Goal: Answer question/provide support: Share knowledge or assist other users

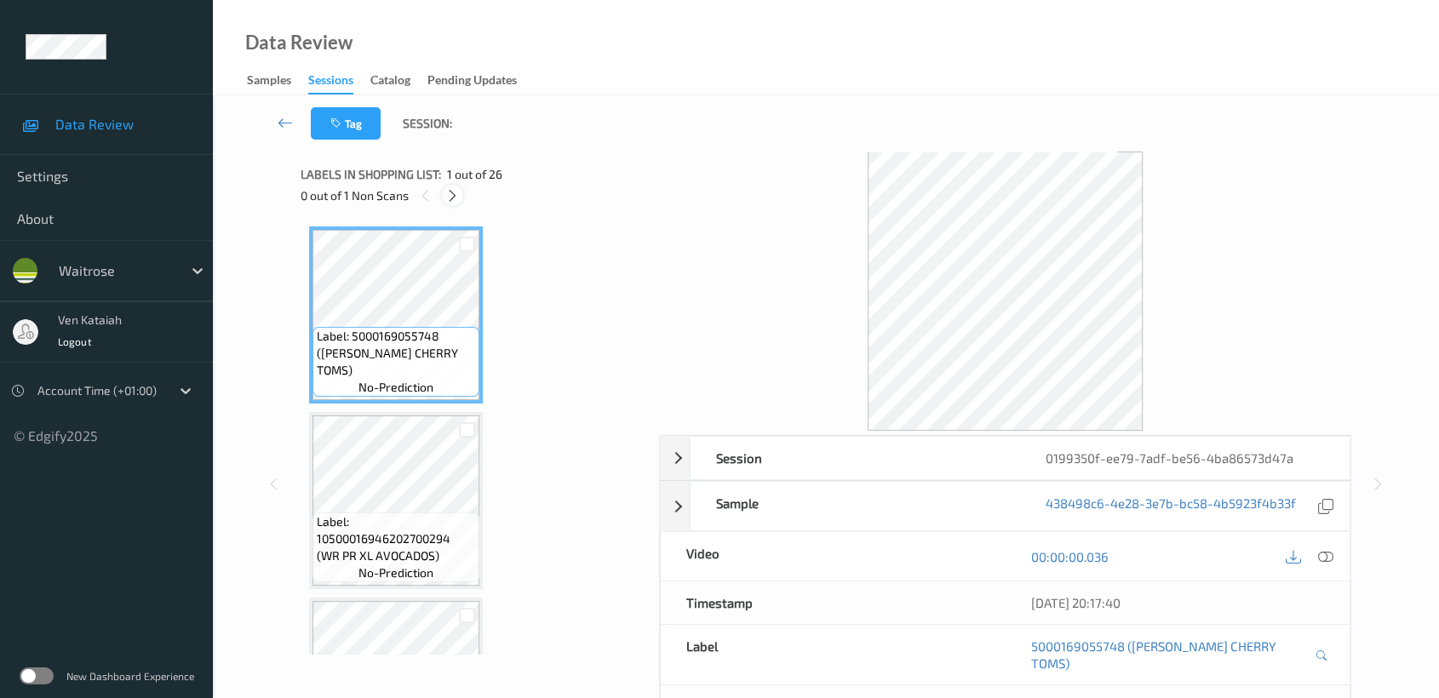
click at [452, 189] on icon at bounding box center [452, 195] width 14 height 15
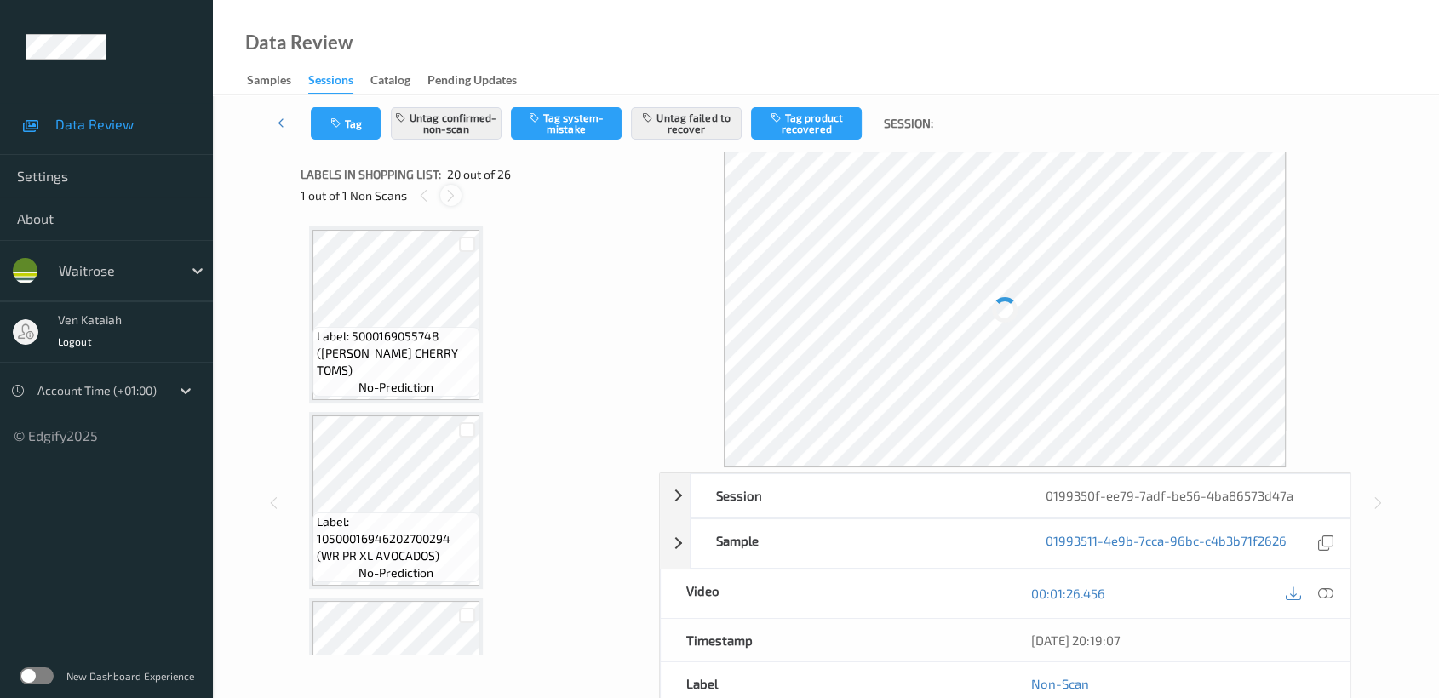
scroll to position [3336, 0]
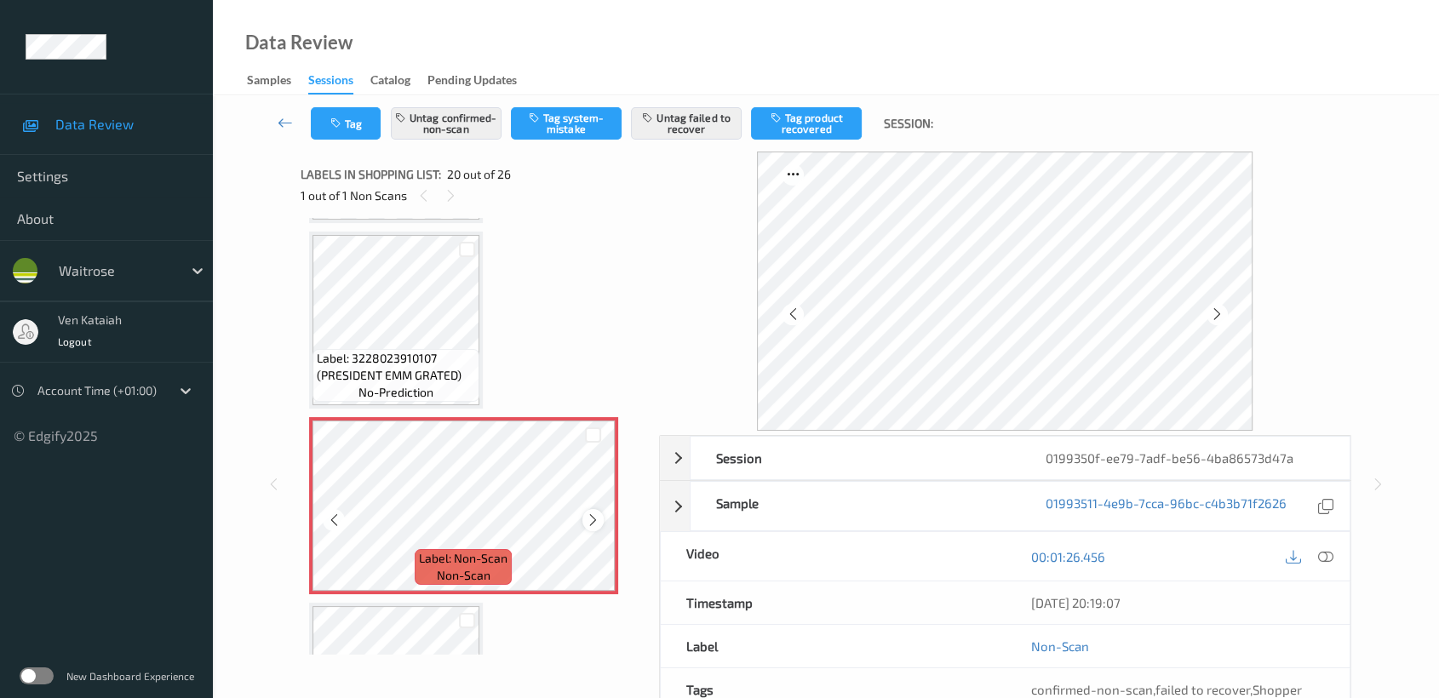
click at [598, 513] on icon at bounding box center [593, 520] width 14 height 15
click at [599, 513] on icon at bounding box center [593, 520] width 14 height 15
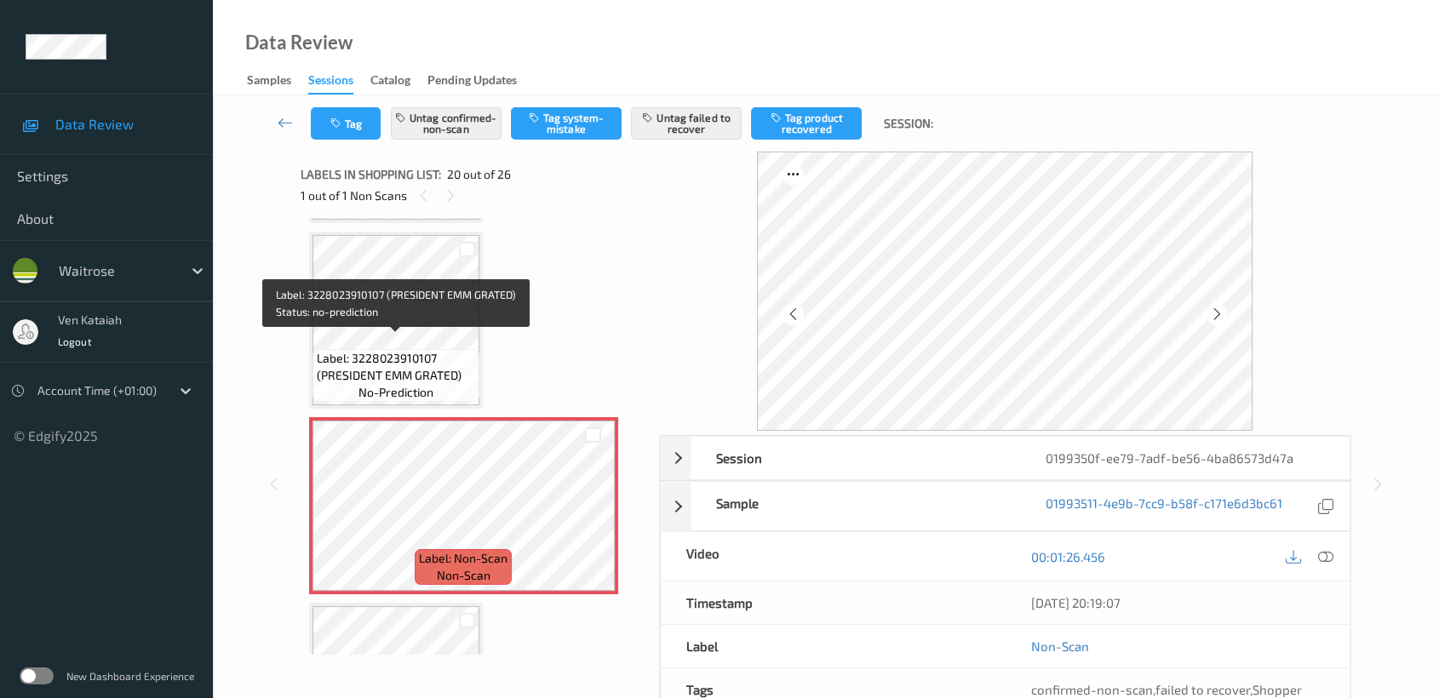
click at [457, 361] on span "Label: 3228023910107 (PRESIDENT EMM GRATED)" at bounding box center [396, 367] width 158 height 34
click at [434, 350] on span "Label: 3228023910107 (PRESIDENT EMM GRATED)" at bounding box center [396, 367] width 158 height 34
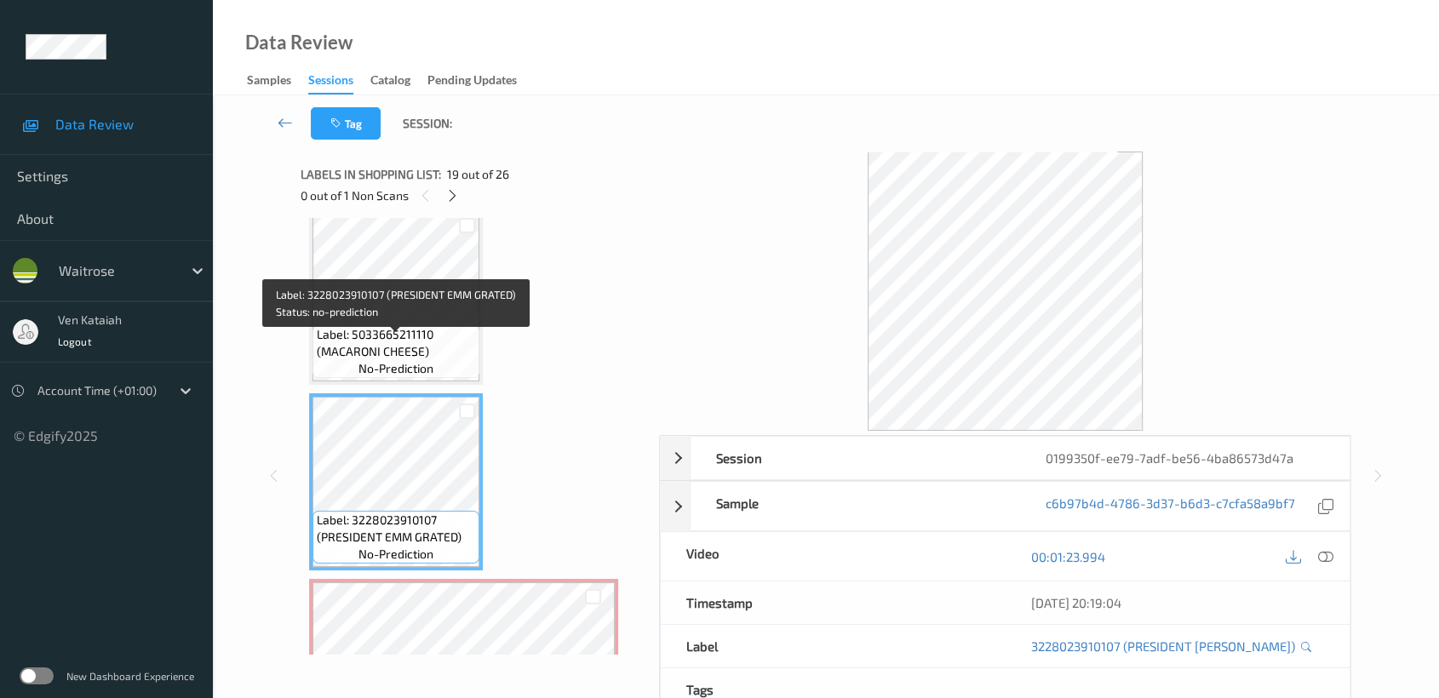
scroll to position [3147, 0]
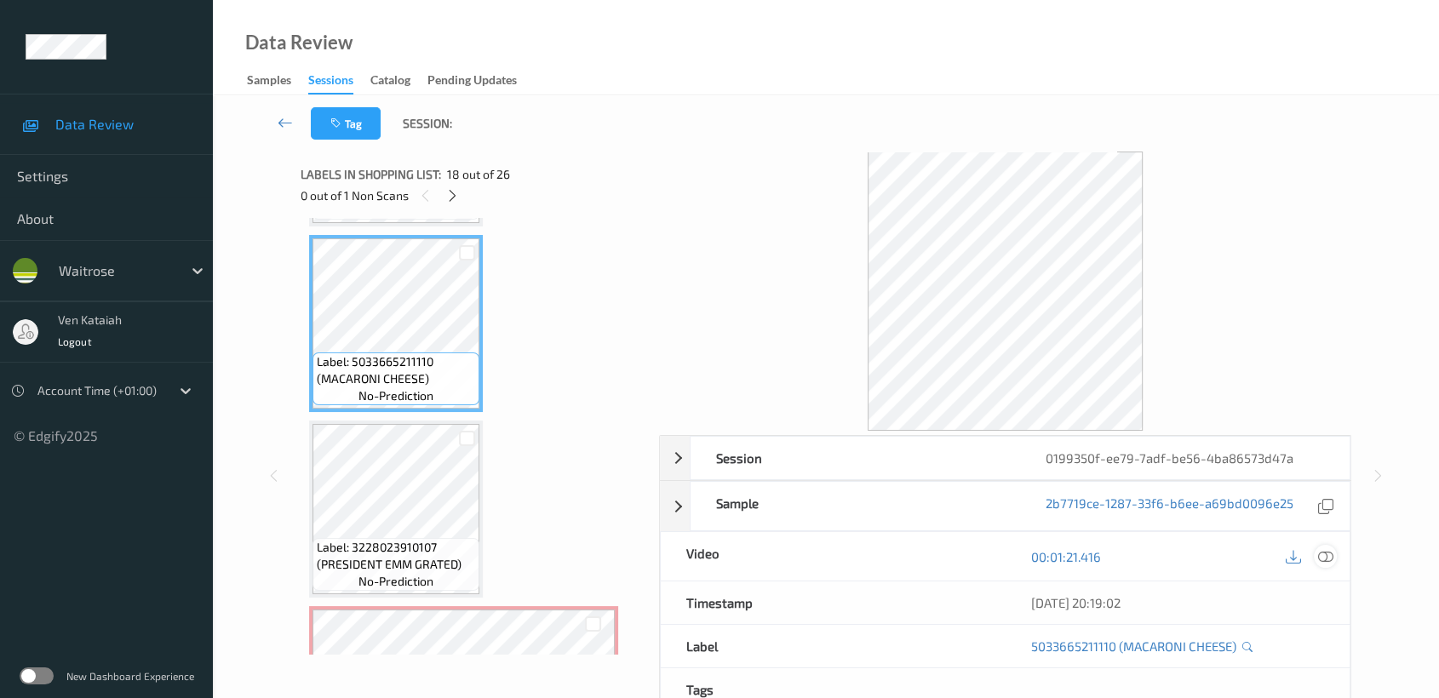
click at [1328, 551] on icon at bounding box center [1325, 556] width 15 height 15
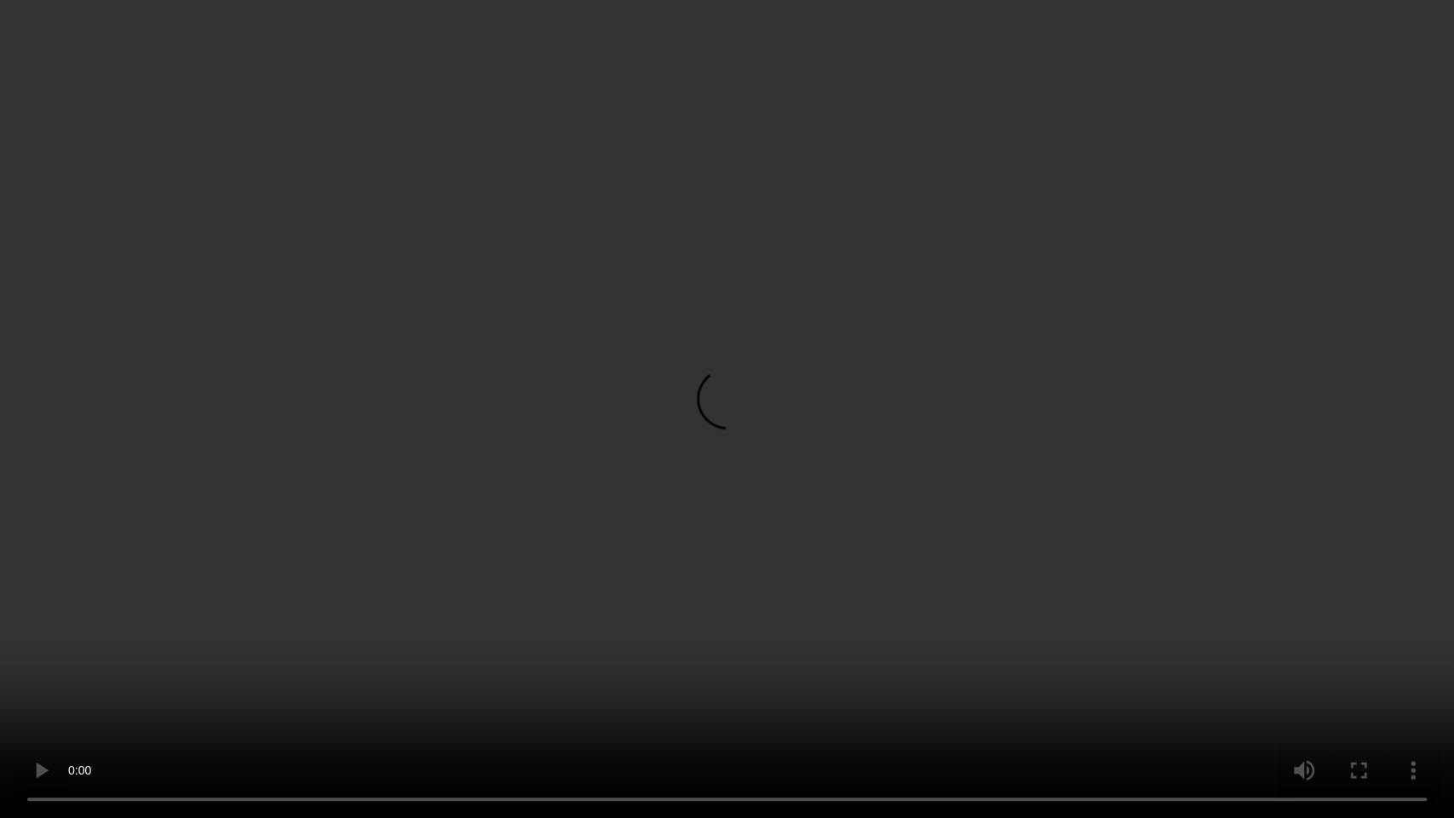
click at [815, 454] on video at bounding box center [727, 409] width 1454 height 818
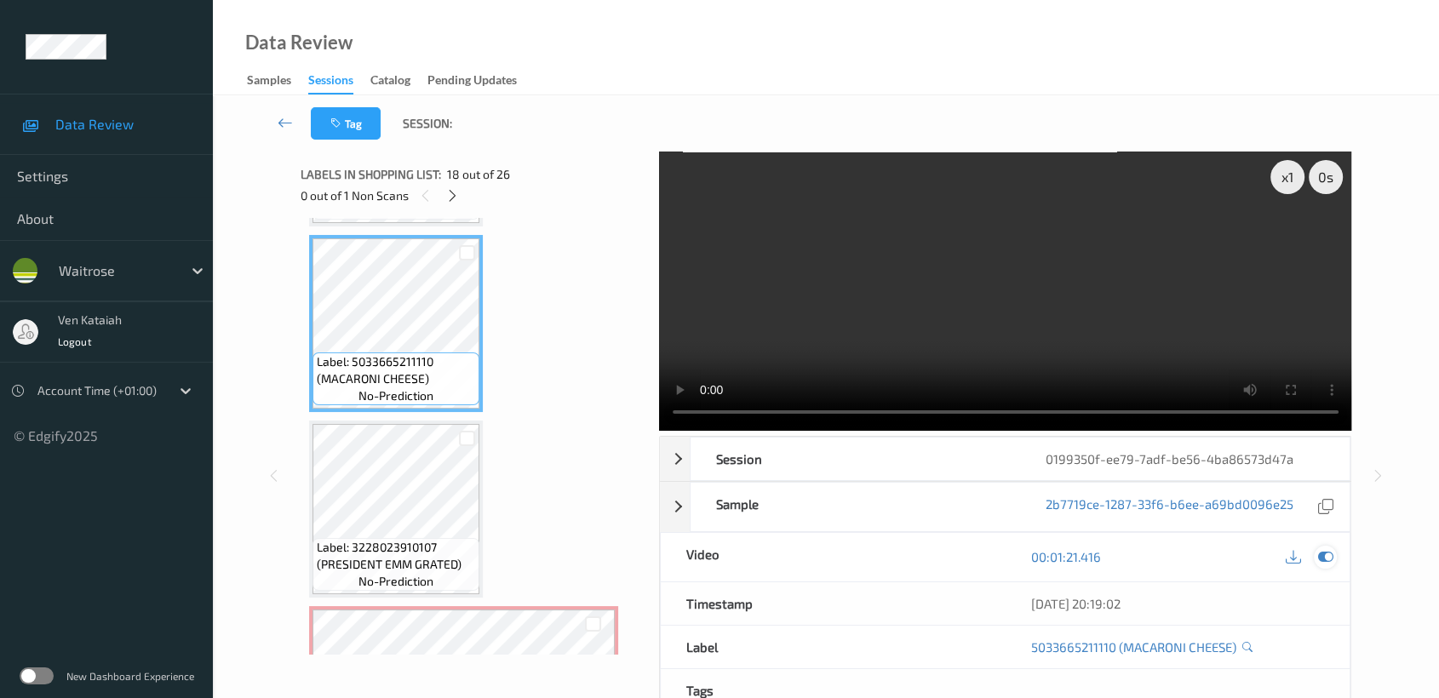
click at [1334, 559] on div at bounding box center [1325, 557] width 23 height 23
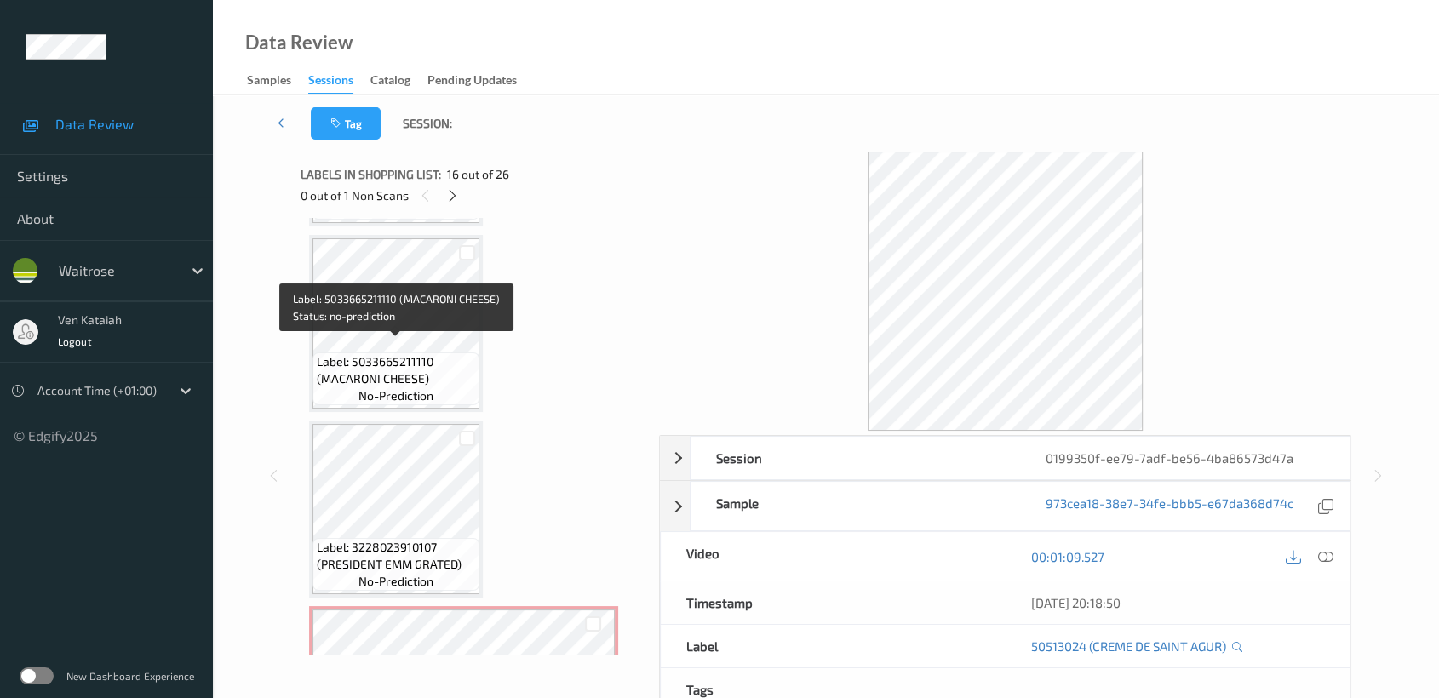
click at [426, 353] on span "Label: 5033665211110 (MACARONI CHEESE)" at bounding box center [396, 370] width 158 height 34
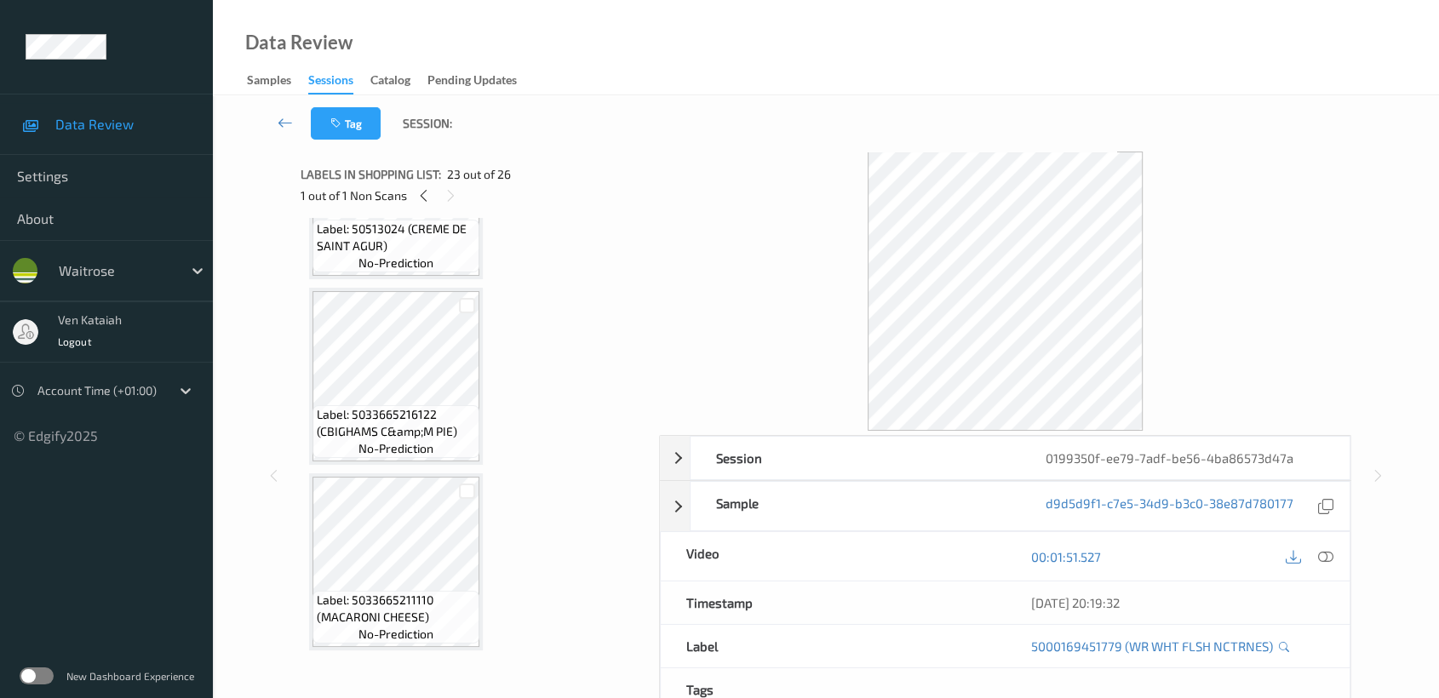
scroll to position [2957, 0]
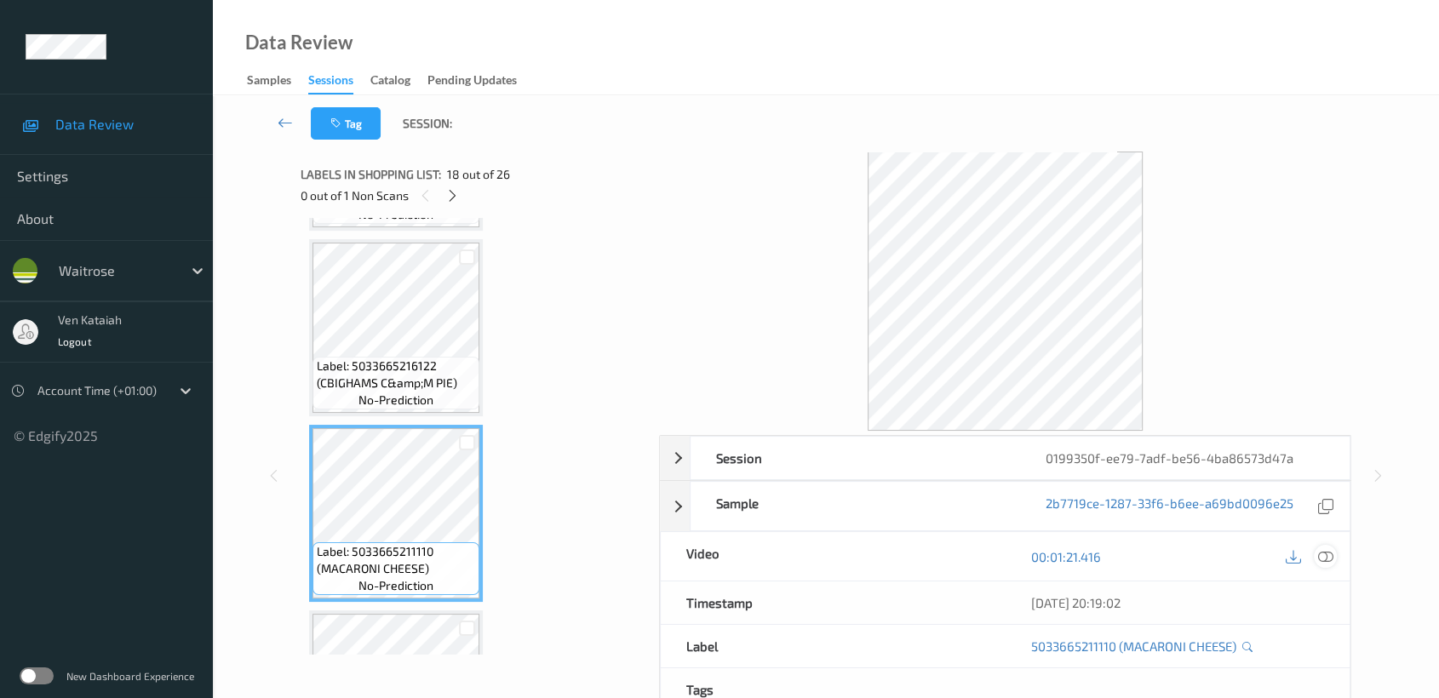
click at [1332, 556] on icon at bounding box center [1325, 556] width 15 height 15
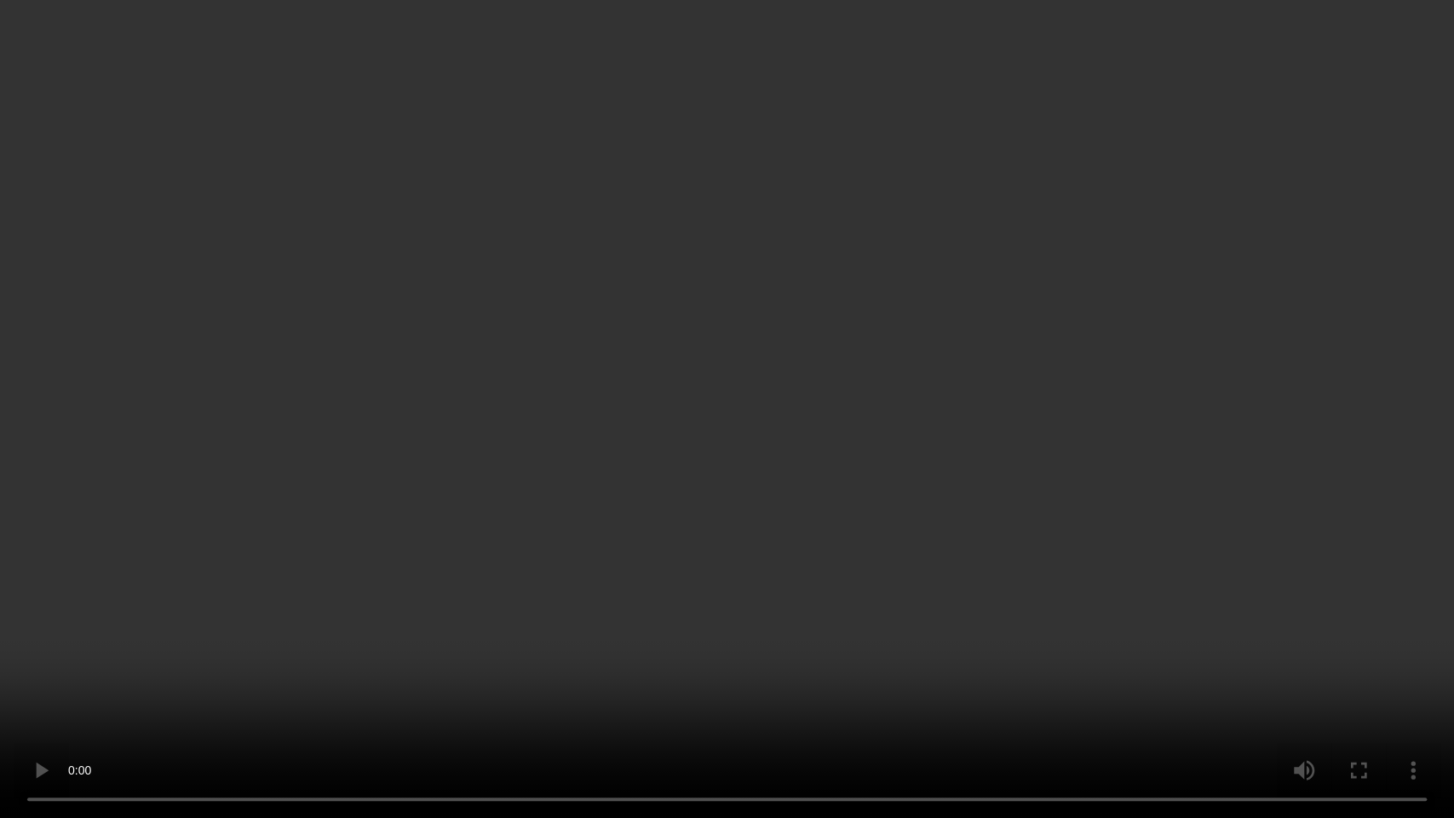
click at [821, 412] on video at bounding box center [727, 409] width 1454 height 818
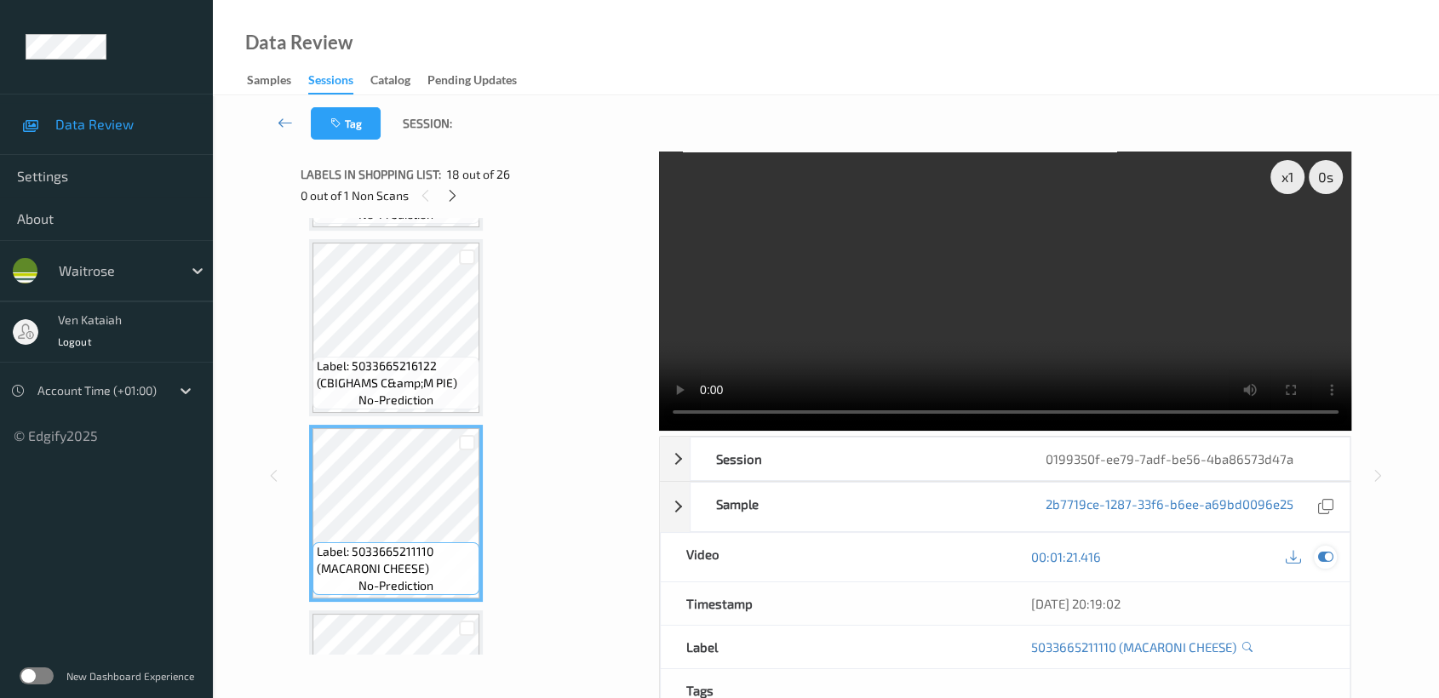
click at [1322, 549] on icon at bounding box center [1325, 556] width 15 height 15
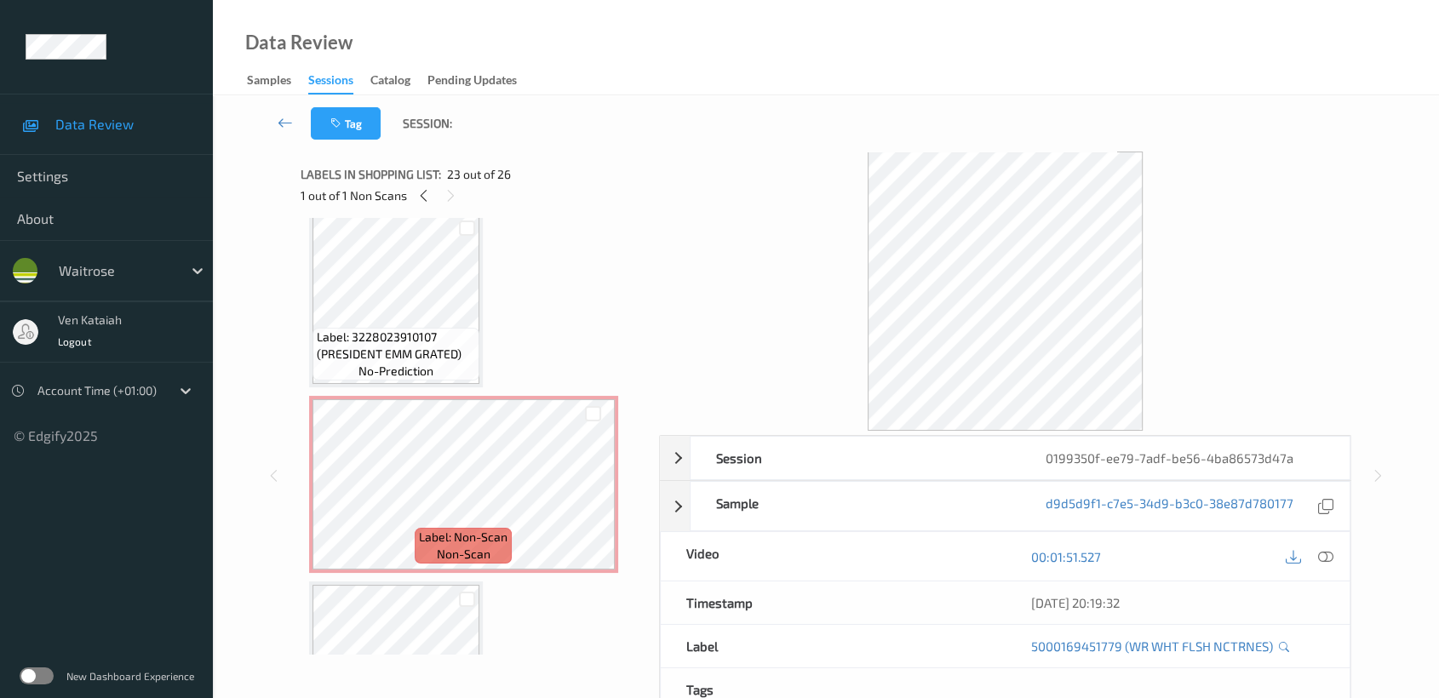
scroll to position [3336, 0]
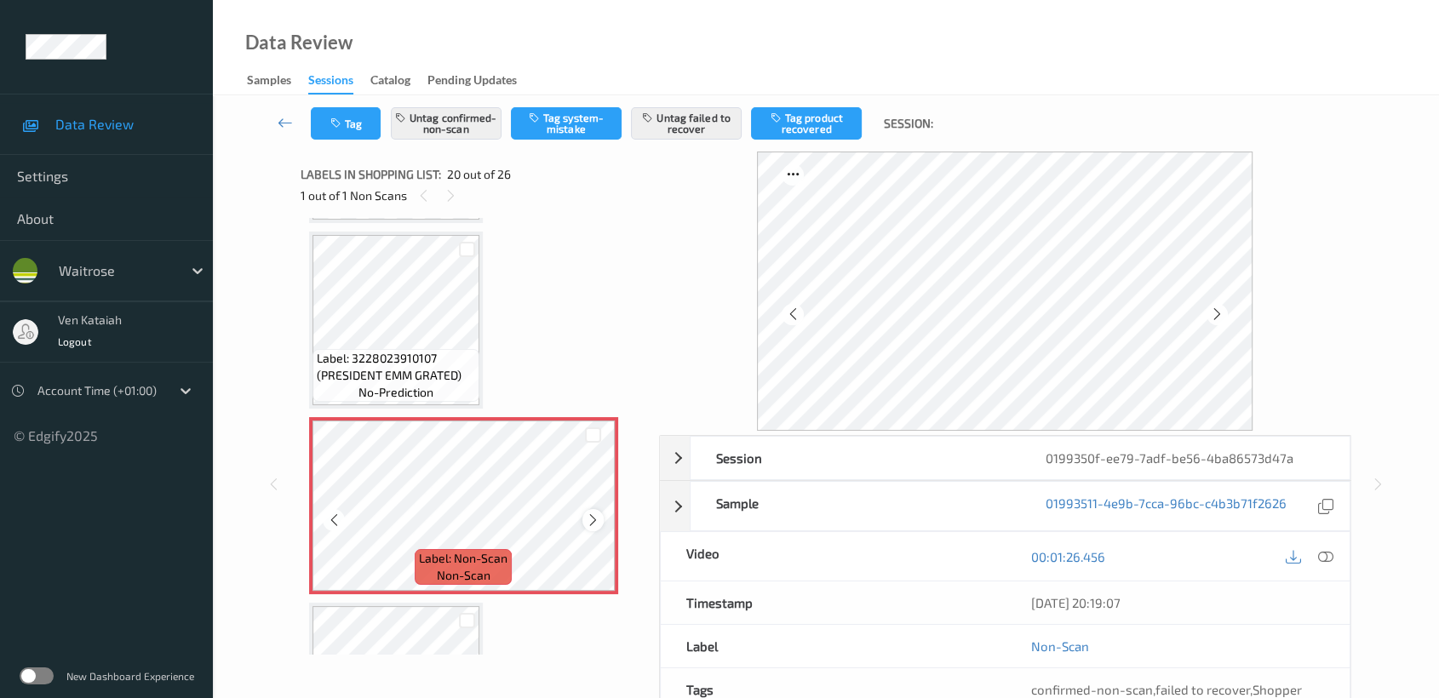
click at [595, 513] on icon at bounding box center [593, 520] width 14 height 15
